Goal: Task Accomplishment & Management: Manage account settings

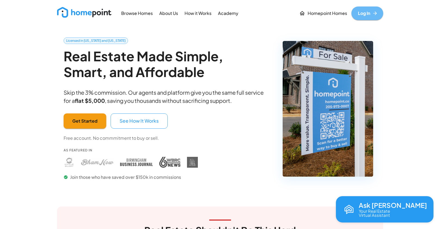
click at [369, 17] on link "Log In" at bounding box center [367, 14] width 32 height 14
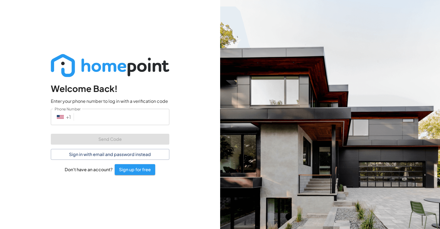
click at [95, 119] on input "Phone Number" at bounding box center [122, 117] width 93 height 16
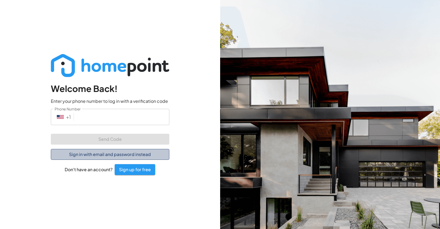
click at [93, 154] on button "Sign in with email and password instead" at bounding box center [110, 154] width 118 height 11
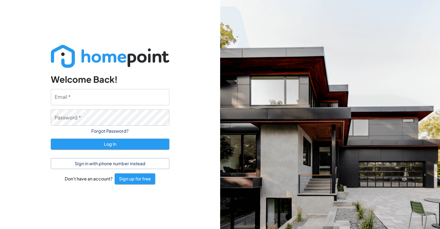
click at [84, 99] on input "Email   *" at bounding box center [110, 97] width 118 height 16
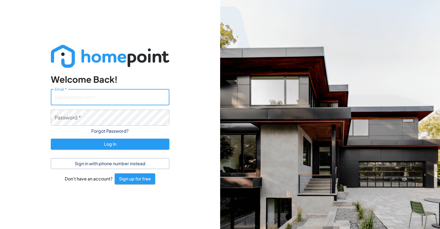
type input "[PERSON_NAME][EMAIL_ADDRESS][PERSON_NAME][DOMAIN_NAME]"
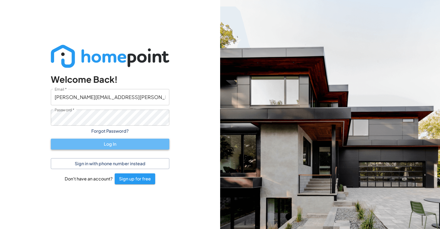
click at [105, 142] on button "Log In" at bounding box center [110, 144] width 118 height 11
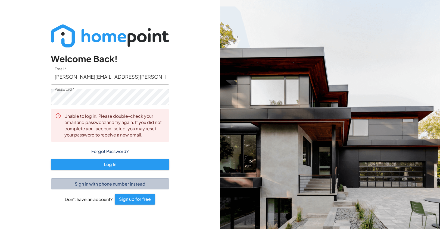
click at [108, 187] on button "Sign in with phone number instead" at bounding box center [110, 184] width 118 height 11
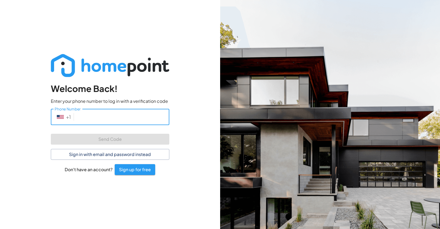
click at [79, 121] on input "Phone Number" at bounding box center [122, 117] width 93 height 16
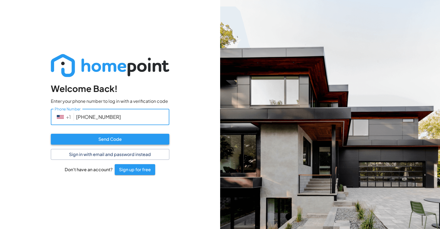
type input "[PHONE_NUMBER]"
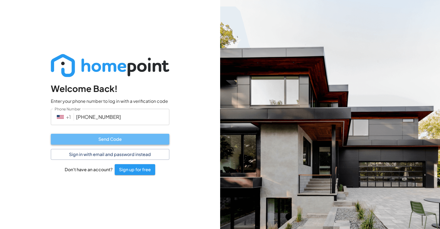
click at [111, 138] on button "Send Code" at bounding box center [110, 139] width 118 height 11
